Goal: Task Accomplishment & Management: Manage account settings

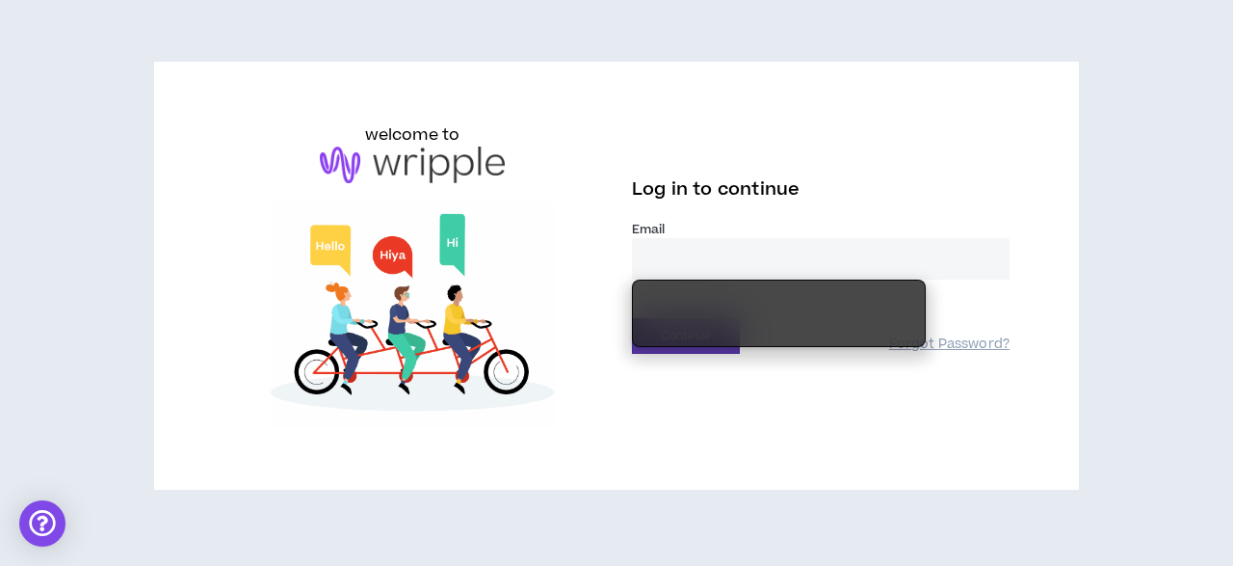
type input "**********"
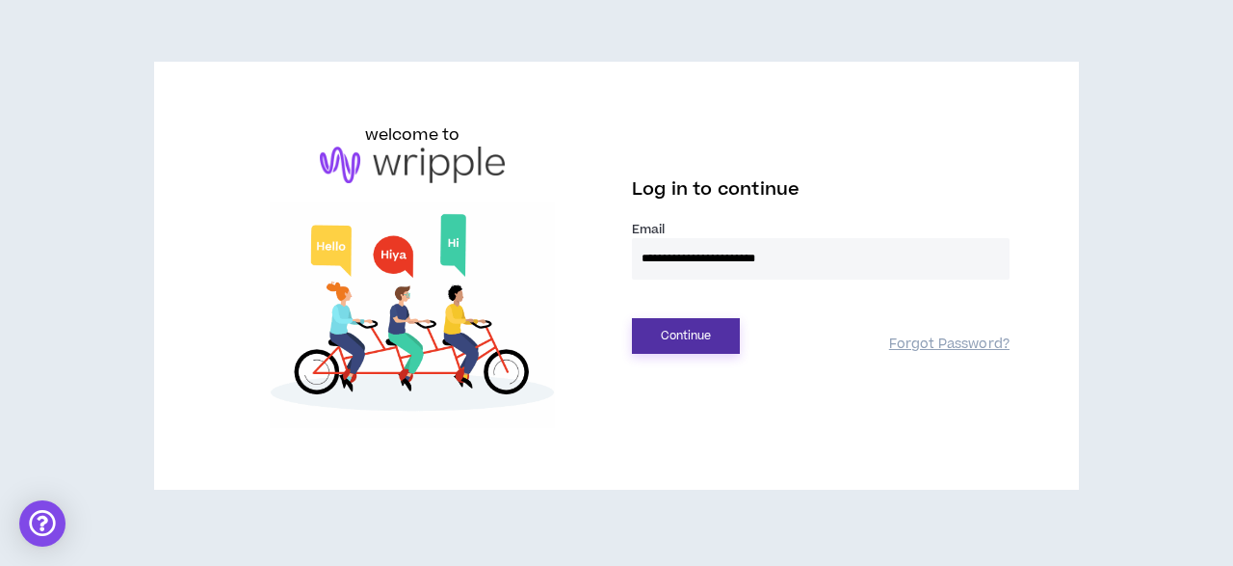
click at [720, 335] on button "Continue" at bounding box center [686, 336] width 108 height 36
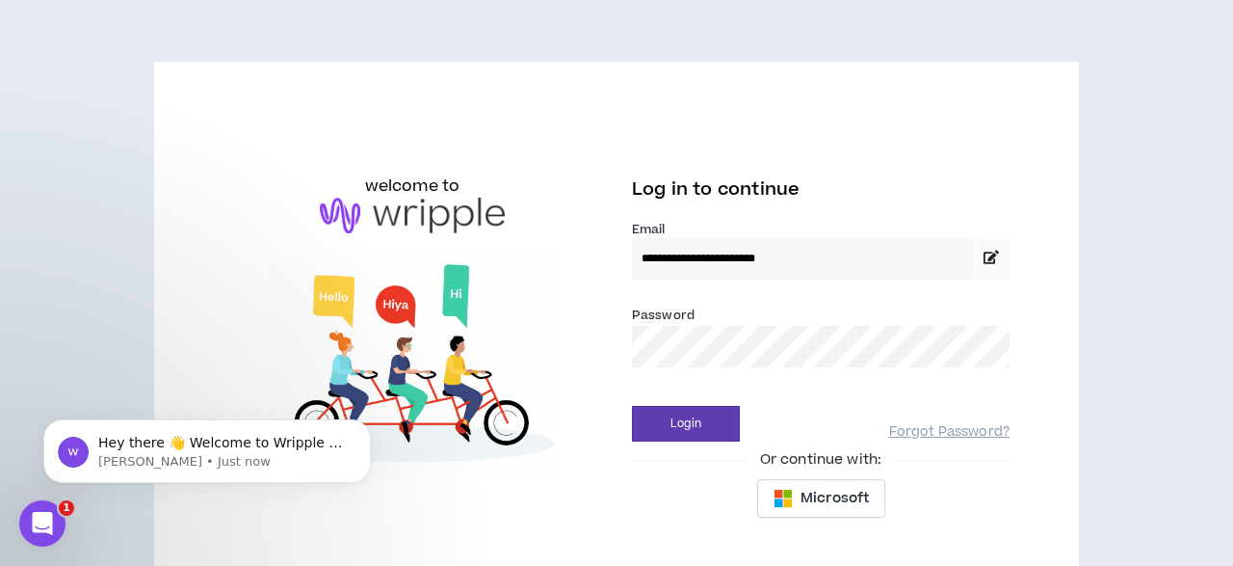
click at [1127, 562] on div "**********" at bounding box center [616, 334] width 1233 height 668
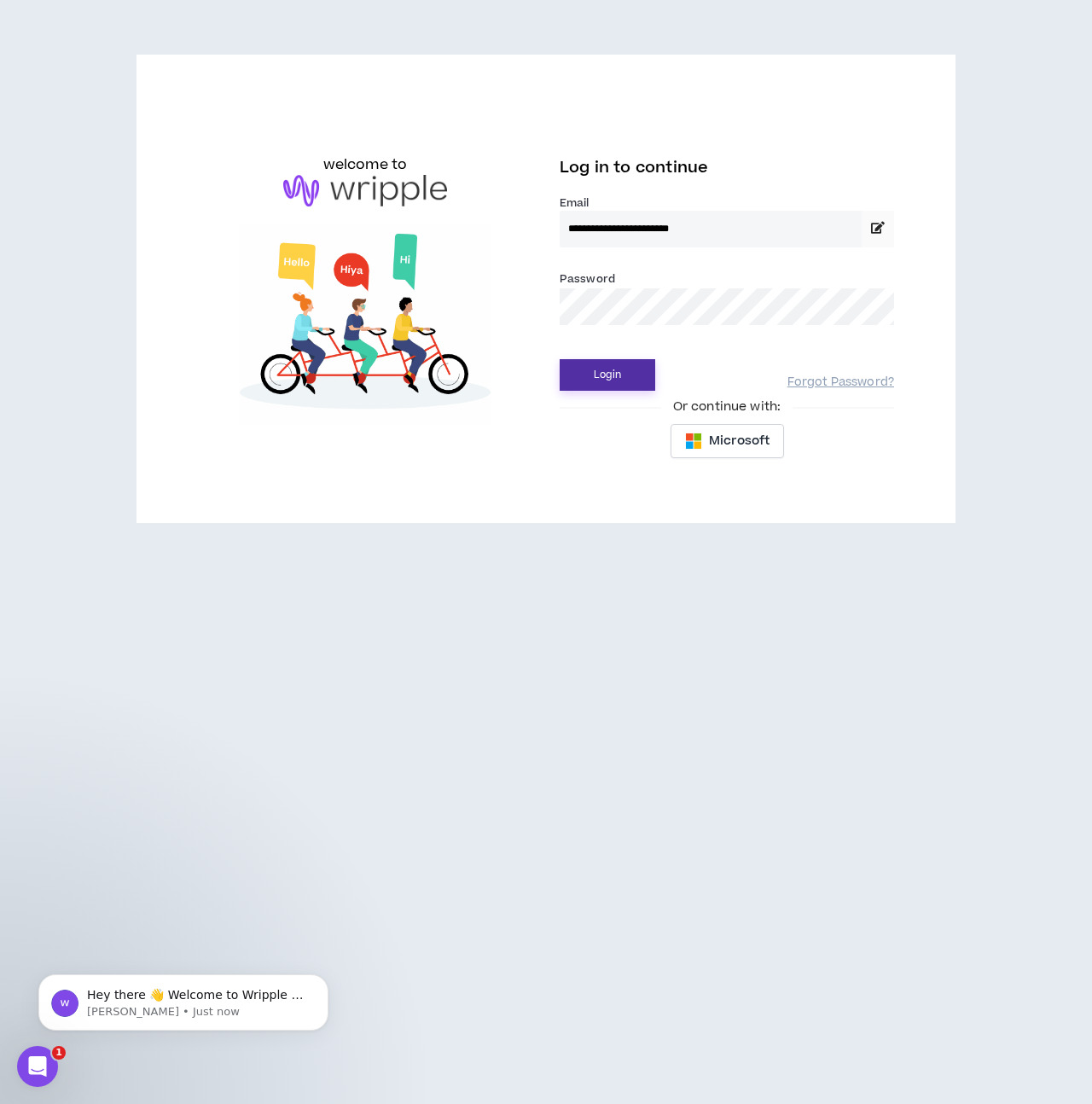
click at [622, 377] on button "Login" at bounding box center [608, 375] width 96 height 32
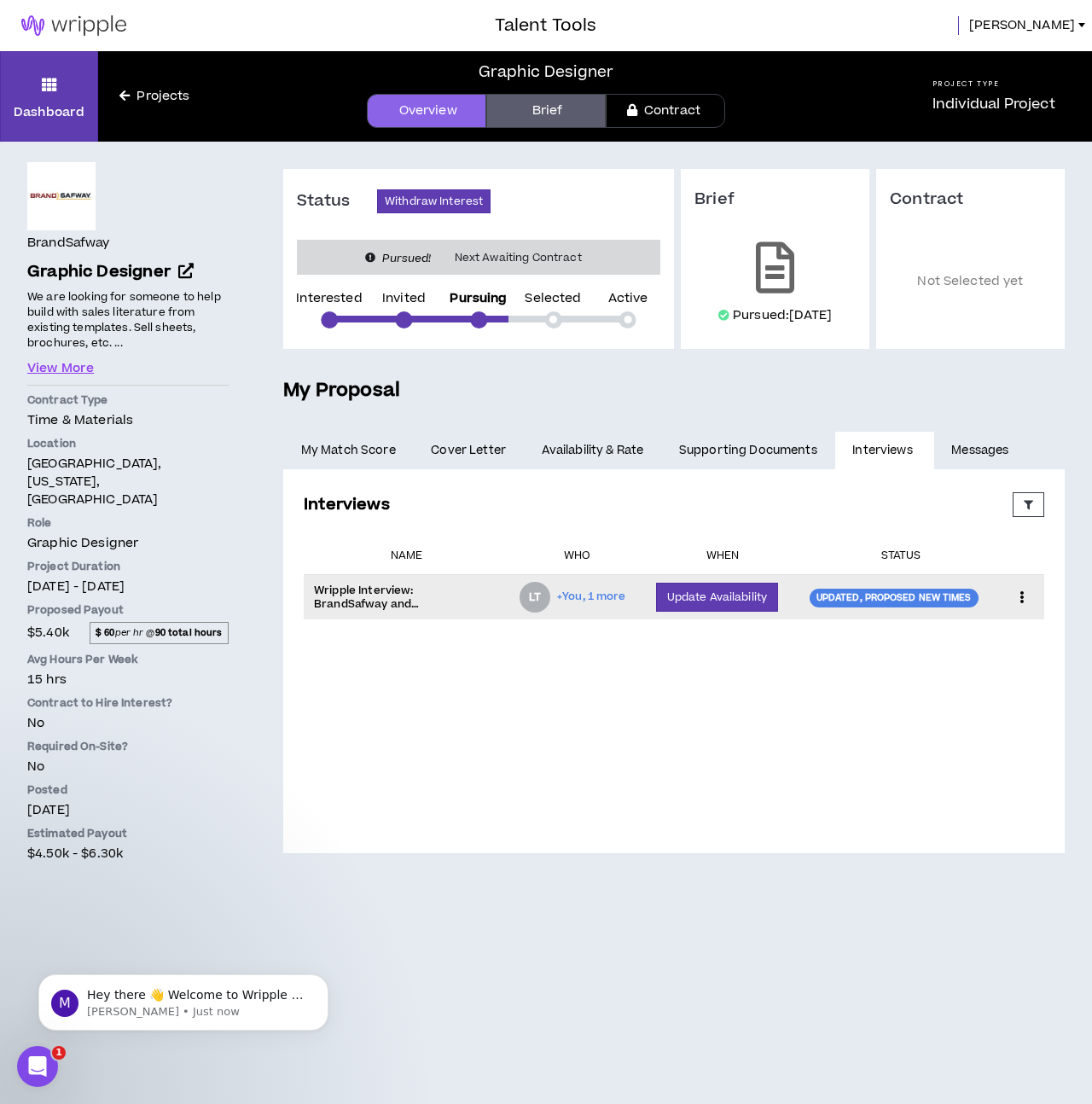
click at [1027, 500] on icon at bounding box center [1022, 597] width 18 height 26
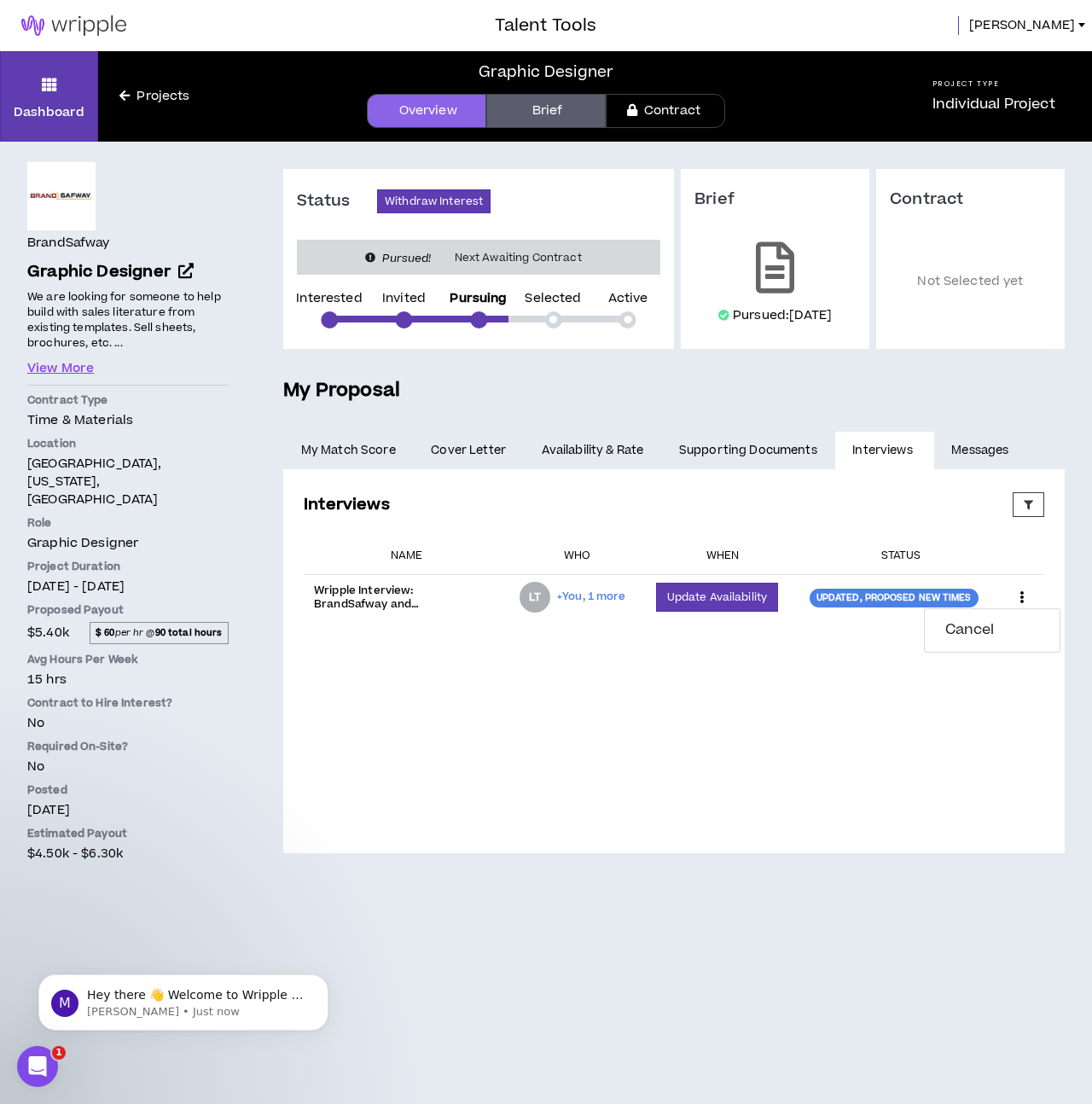
click at [896, 500] on th "Status" at bounding box center [902, 556] width 204 height 37
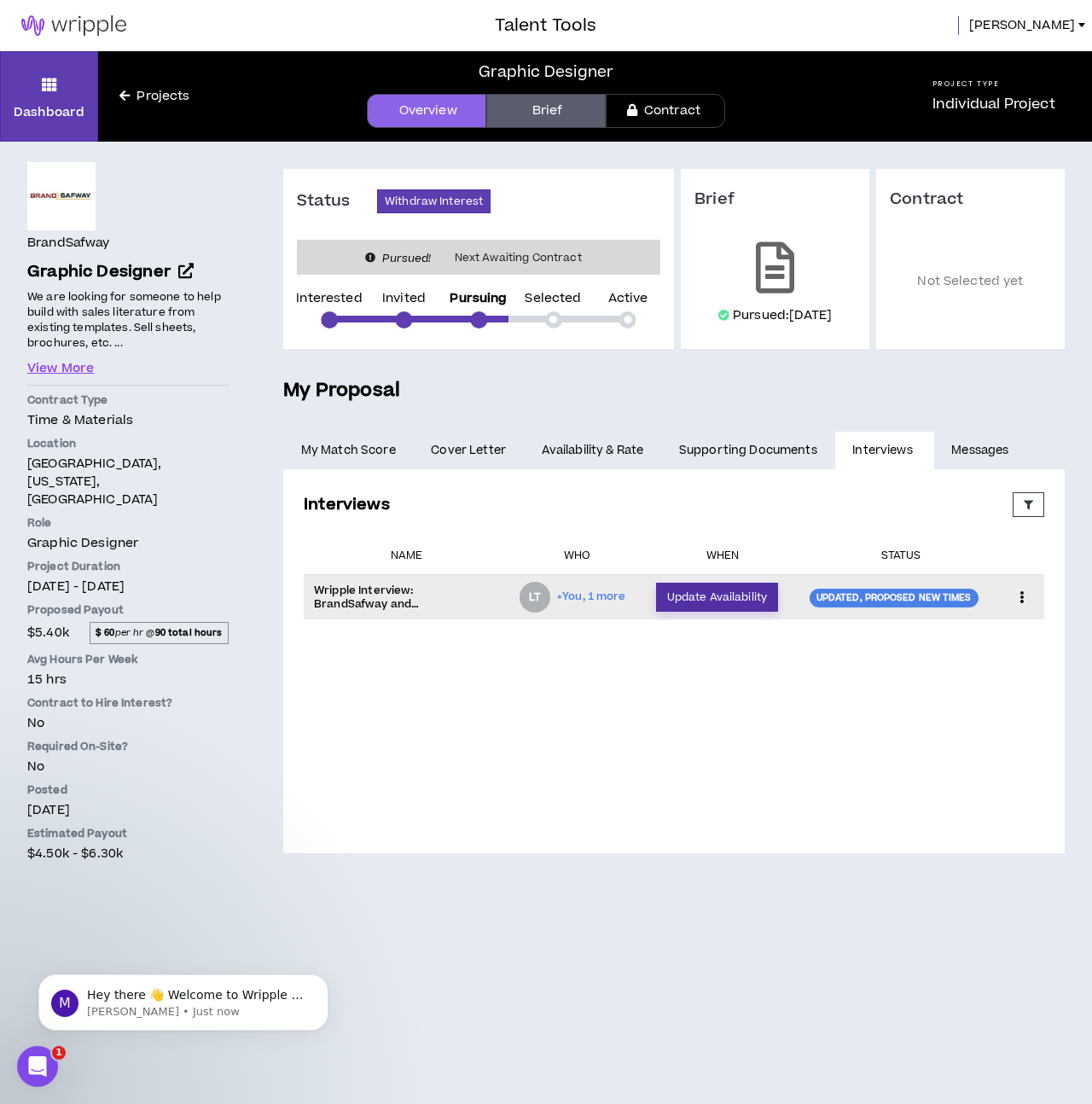
click at [711, 500] on button "Update Availability" at bounding box center [717, 597] width 122 height 29
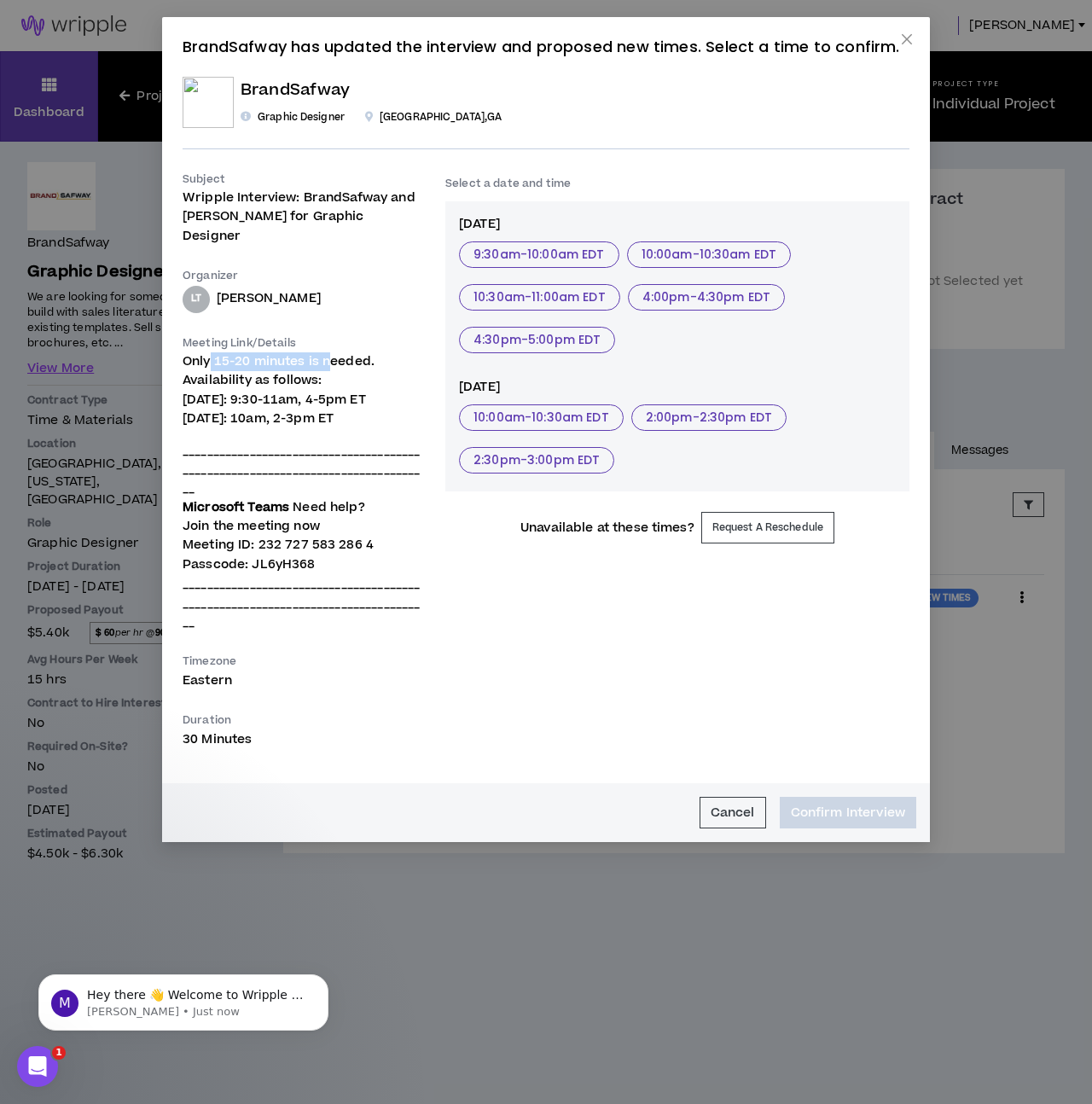
drag, startPoint x: 210, startPoint y: 342, endPoint x: 329, endPoint y: 342, distance: 119.0
click at [329, 352] on span "Only 15-20 minutes is needed. Availability as follows:" at bounding box center [278, 370] width 192 height 36
drag, startPoint x: 233, startPoint y: 358, endPoint x: 320, endPoint y: 360, distance: 87.0
click at [320, 360] on span "Only 15-20 minutes is needed. Availability as follows:" at bounding box center [278, 370] width 192 height 36
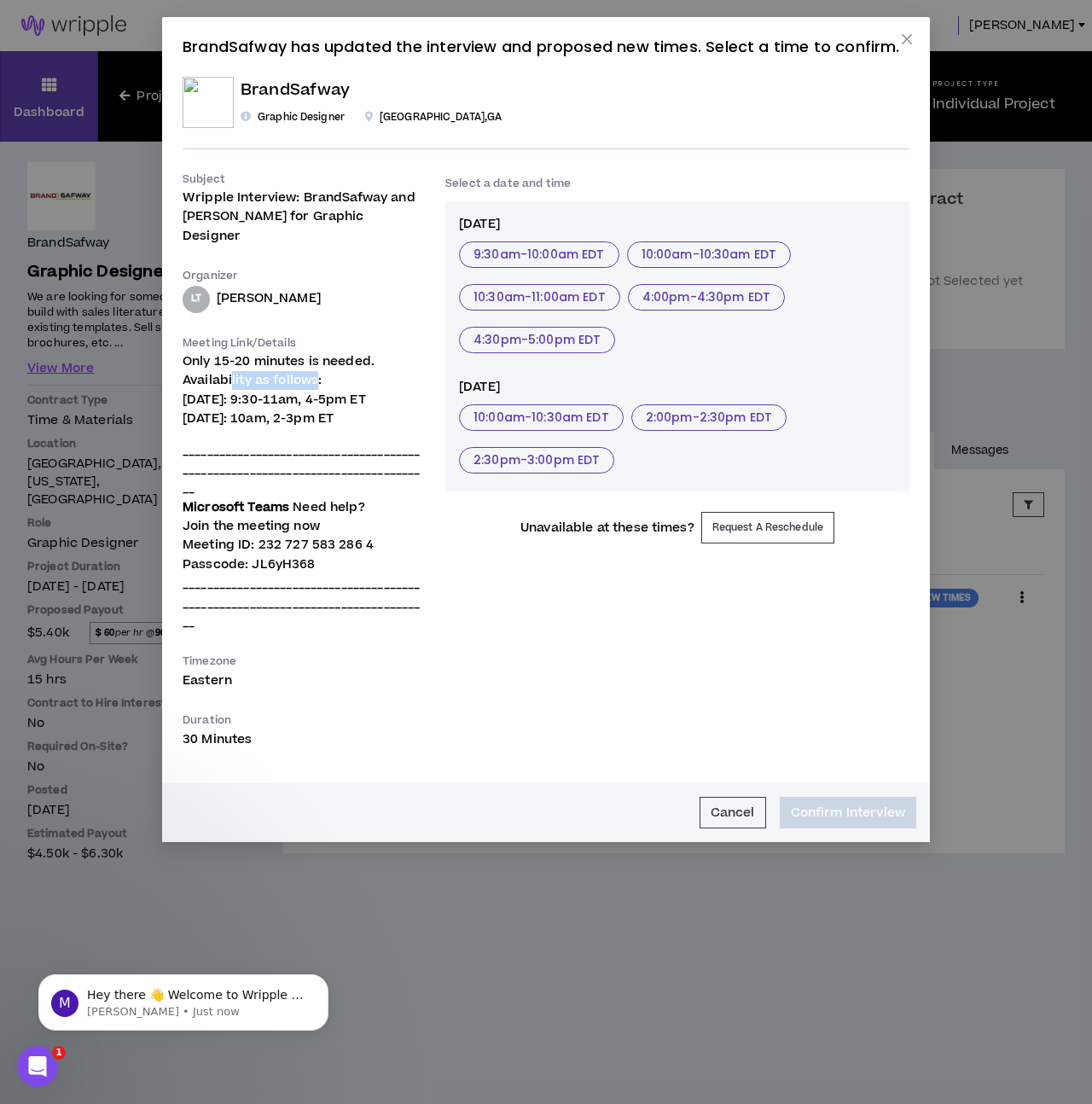
click at [320, 360] on span "Only 15-20 minutes is needed. Availability as follows:" at bounding box center [278, 370] width 192 height 36
drag, startPoint x: 279, startPoint y: 379, endPoint x: 359, endPoint y: 379, distance: 80.0
click at [359, 390] on span "Wed, 8/20: 9:30-11am, 4-5pm ET" at bounding box center [274, 399] width 183 height 18
click at [565, 414] on button "10:00am - 10:30am EDT" at bounding box center [541, 418] width 165 height 27
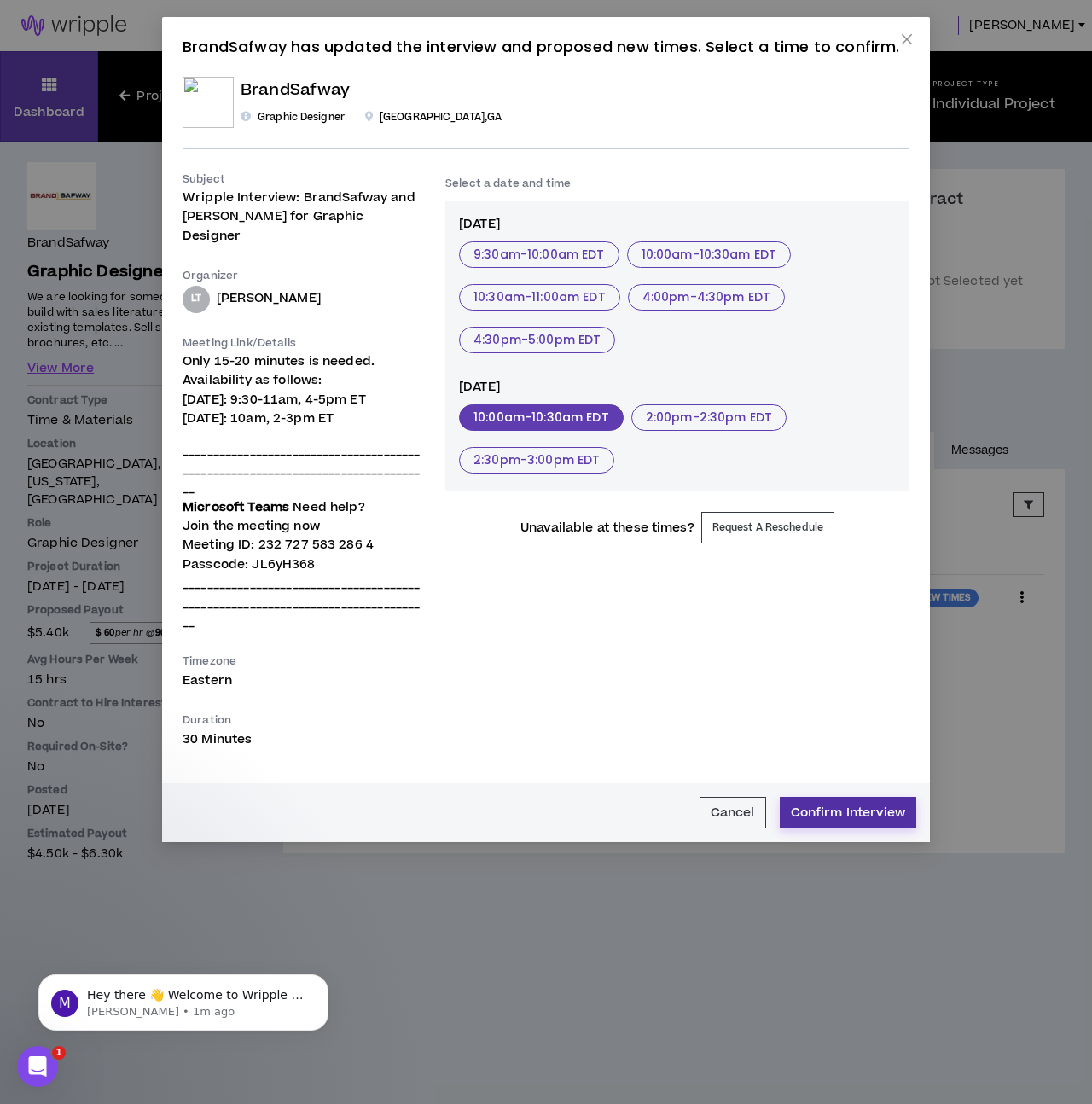
click at [863, 500] on button "Confirm Interview" at bounding box center [848, 813] width 136 height 32
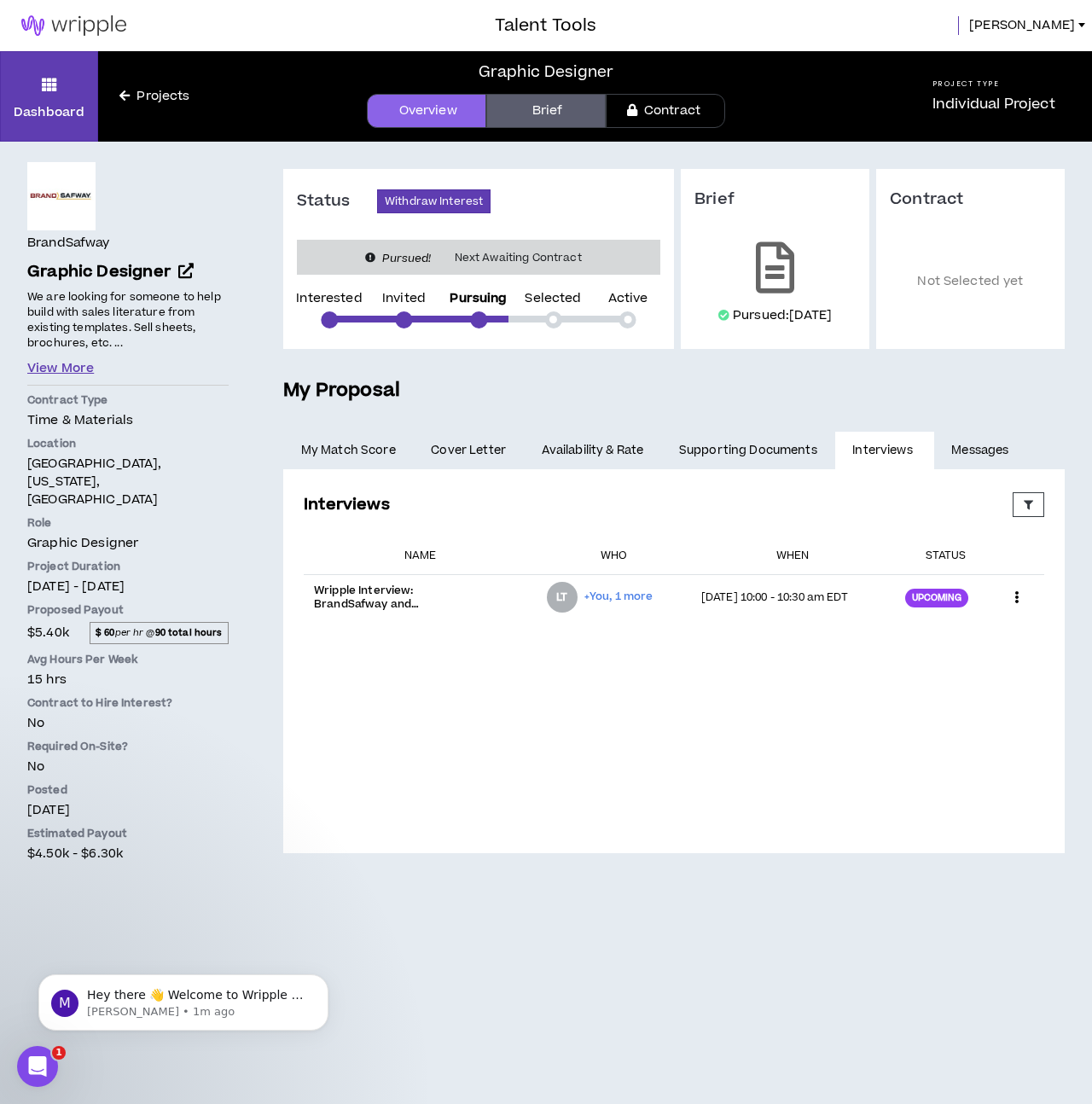
click at [60, 367] on button "View More" at bounding box center [60, 368] width 66 height 19
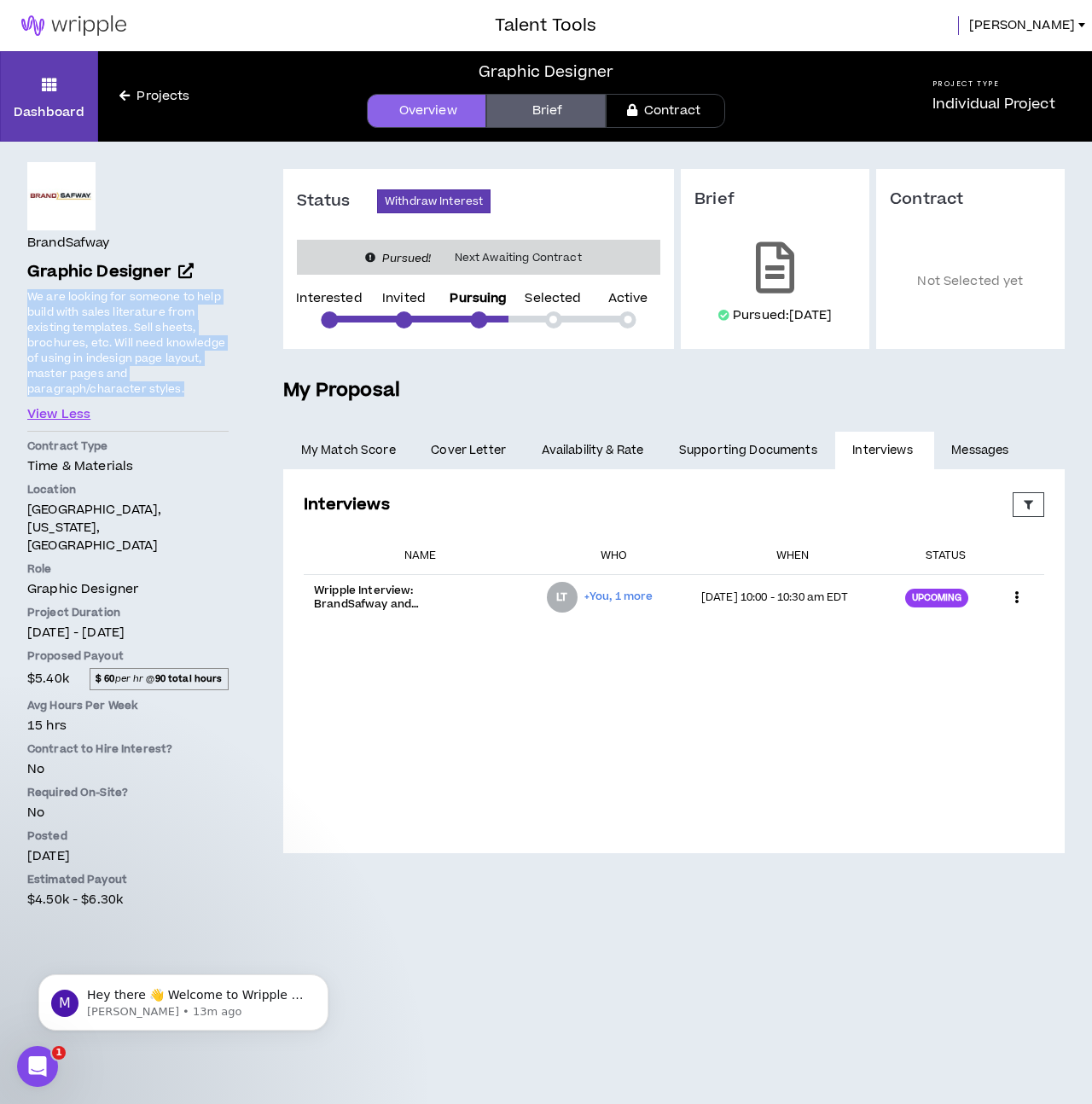
drag, startPoint x: 199, startPoint y: 390, endPoint x: 15, endPoint y: 296, distance: 206.6
click at [15, 296] on div "BrandSafway Graphic Designer Hide Details We are looking for someone to help bu…" at bounding box center [128, 535] width 256 height 786
copy span "We are looking for someone to help build with sales literature from existing te…"
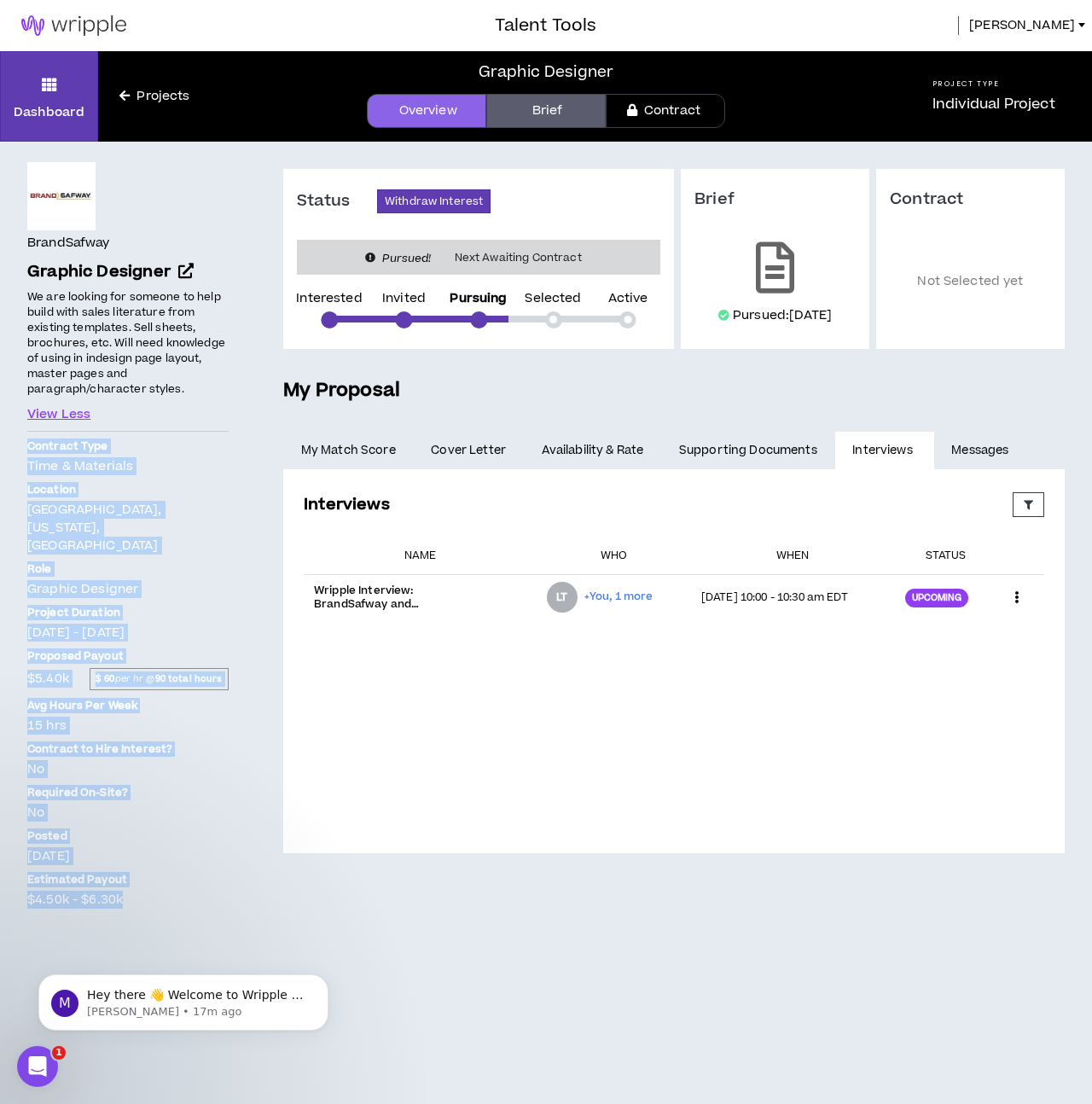
drag, startPoint x: 112, startPoint y: 832, endPoint x: 25, endPoint y: 450, distance: 391.8
click at [25, 450] on div "BrandSafway Graphic Designer Hide Details We are looking for someone to help bu…" at bounding box center [128, 535] width 256 height 786
copy div "Contract Type Time & Materials Location Atlanta, Georgia, United States Role Gr…"
click at [91, 267] on span "Graphic Designer" at bounding box center [99, 272] width 143 height 23
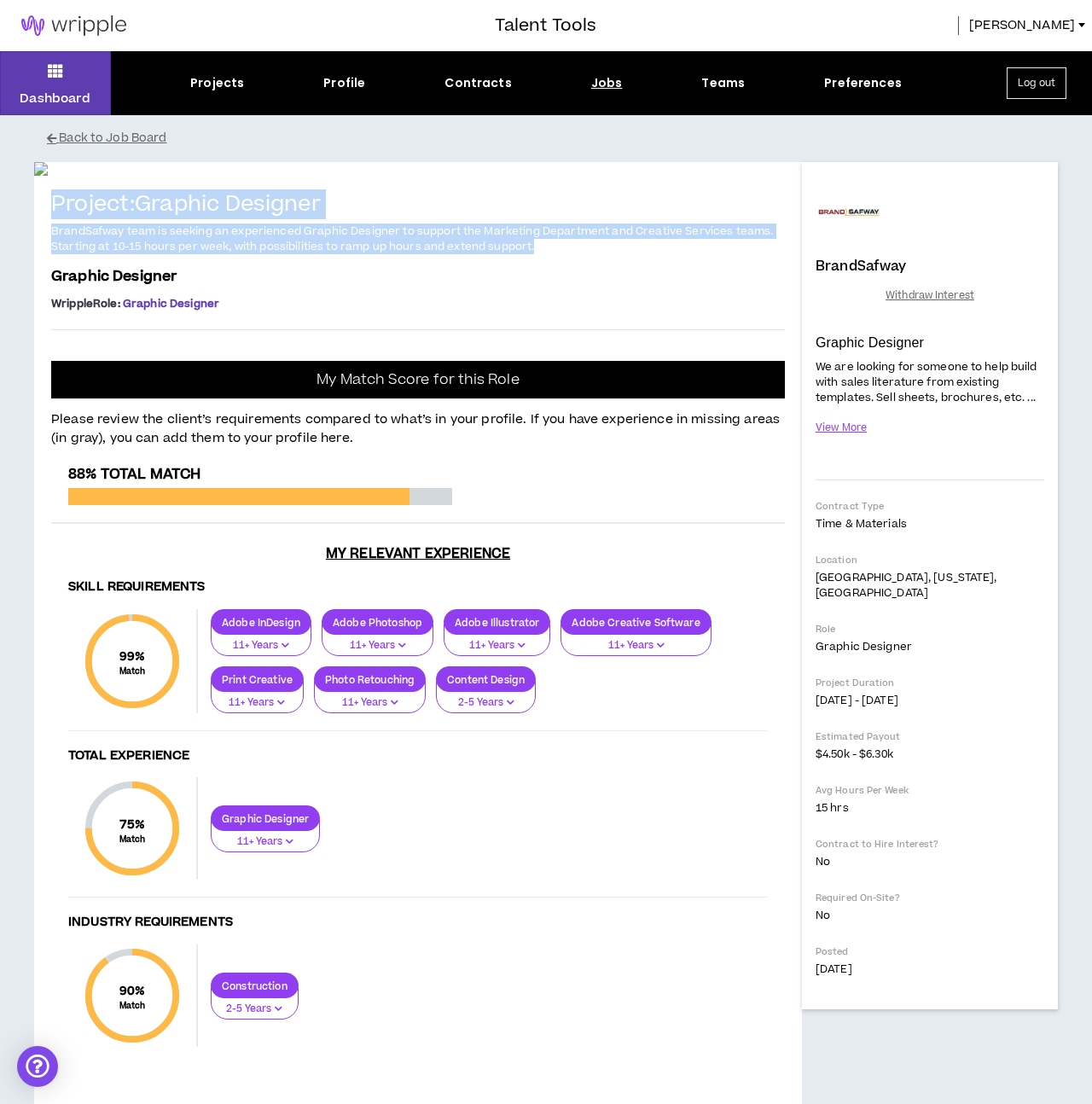
drag, startPoint x: 634, startPoint y: 664, endPoint x: 44, endPoint y: 620, distance: 591.6
click at [44, 620] on div "Project: Graphic Designer BrandSafway team is seeking an experienced Graphic De…" at bounding box center [418, 655] width 768 height 987
copy div "Project: Graphic Designer BrandSafway team is seeking an experienced Graphic De…"
